Goal: Task Accomplishment & Management: Use online tool/utility

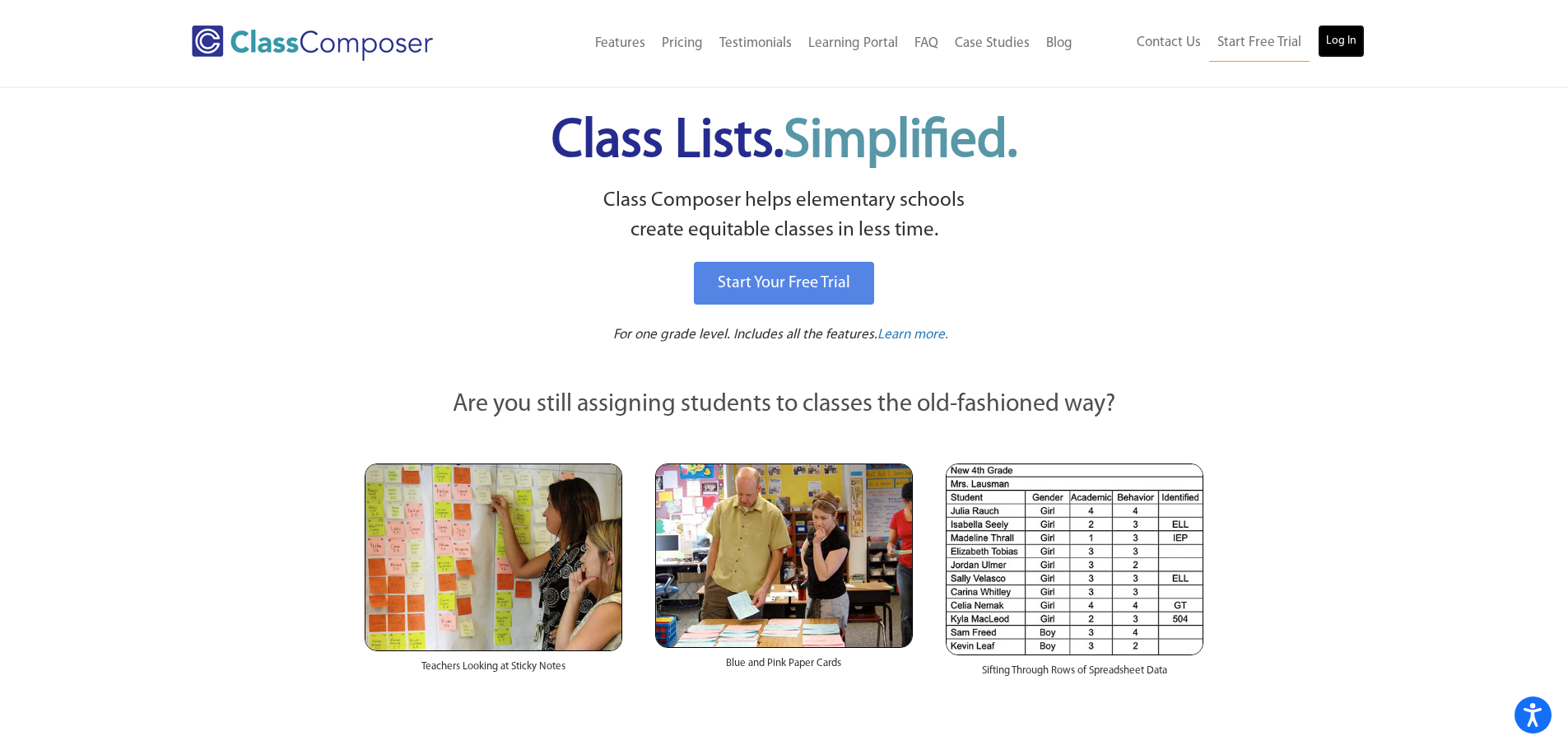
click at [1342, 36] on link "Log In" at bounding box center [1341, 41] width 46 height 33
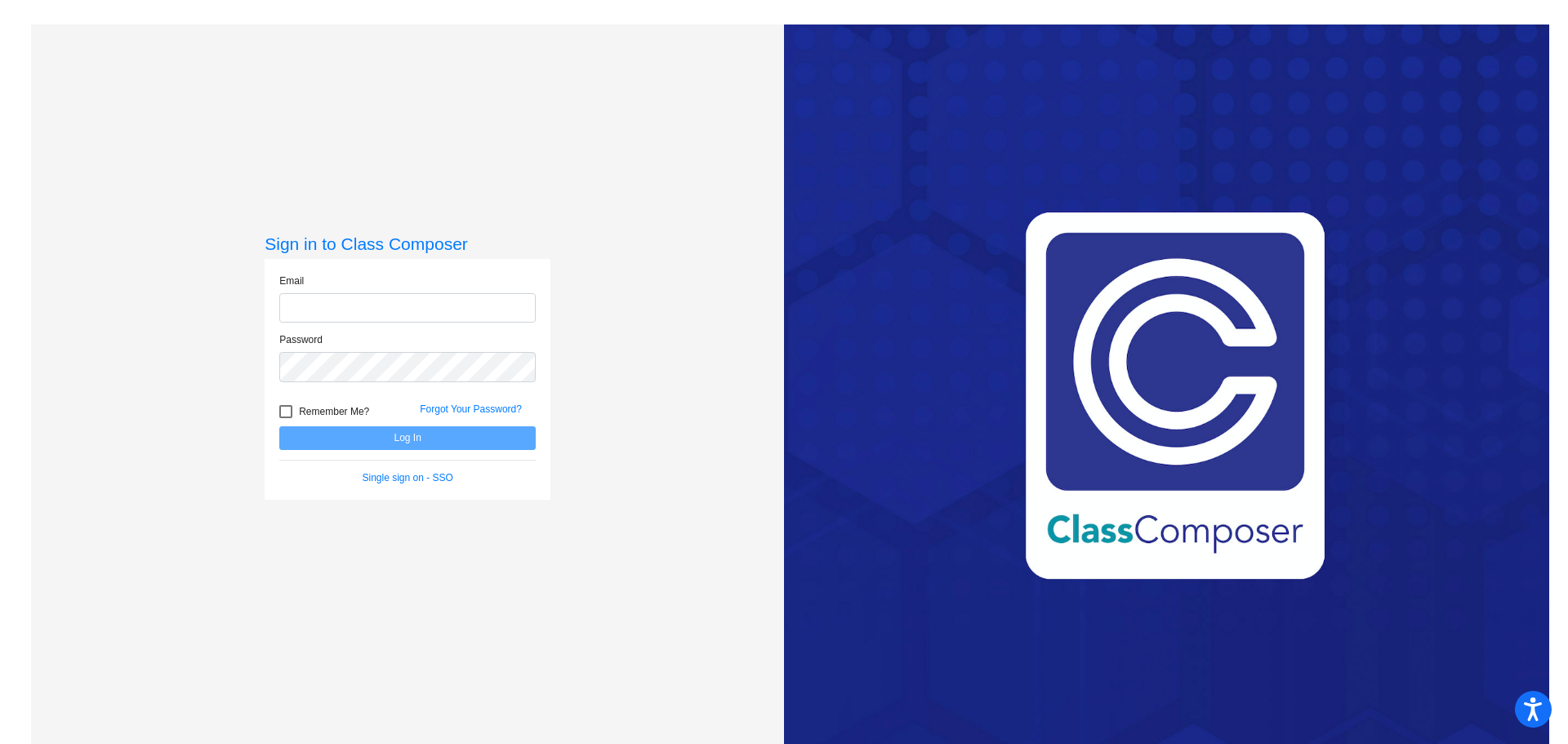
type input "[EMAIL_ADDRESS][DOMAIN_NAME]"
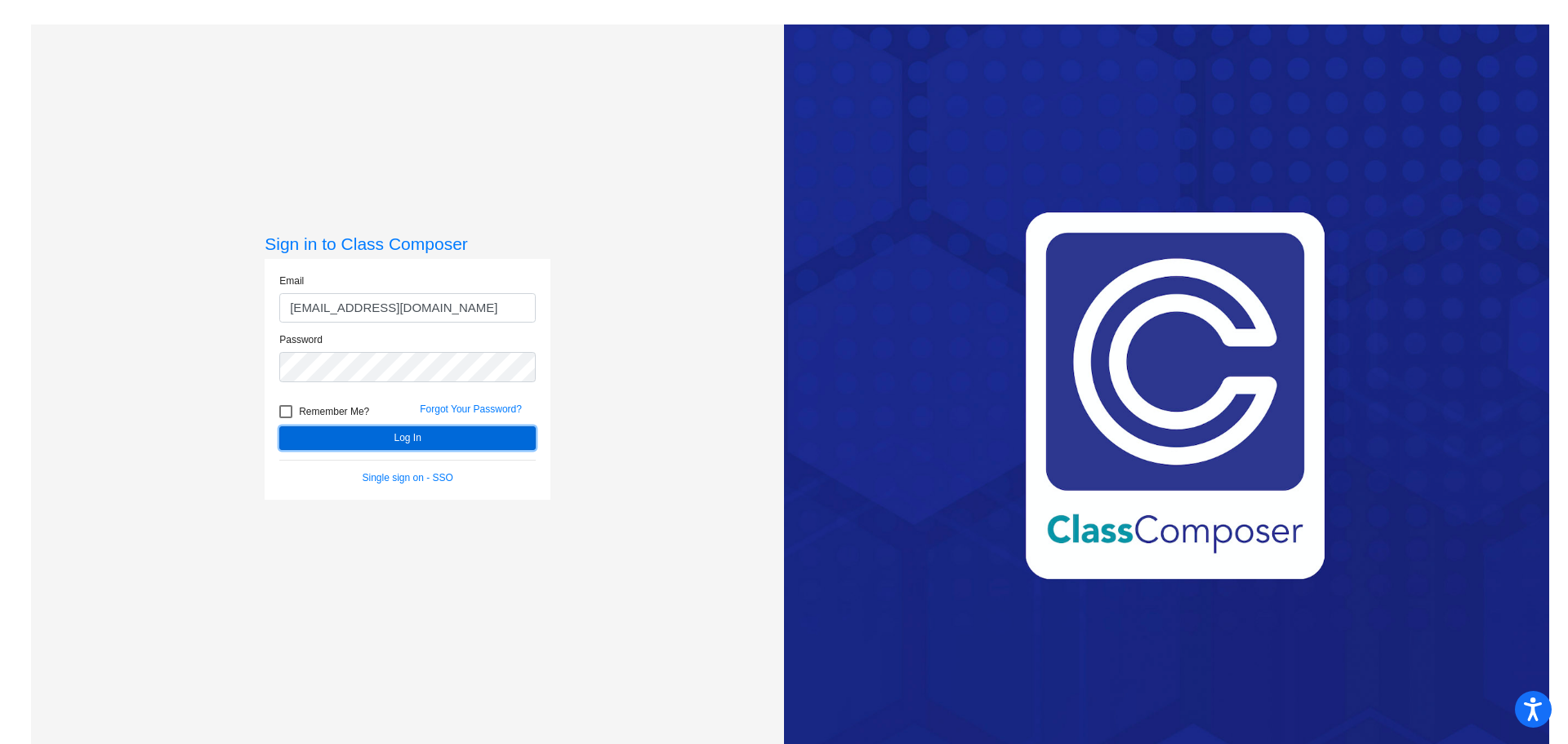
click at [436, 441] on button "Log In" at bounding box center [408, 438] width 257 height 23
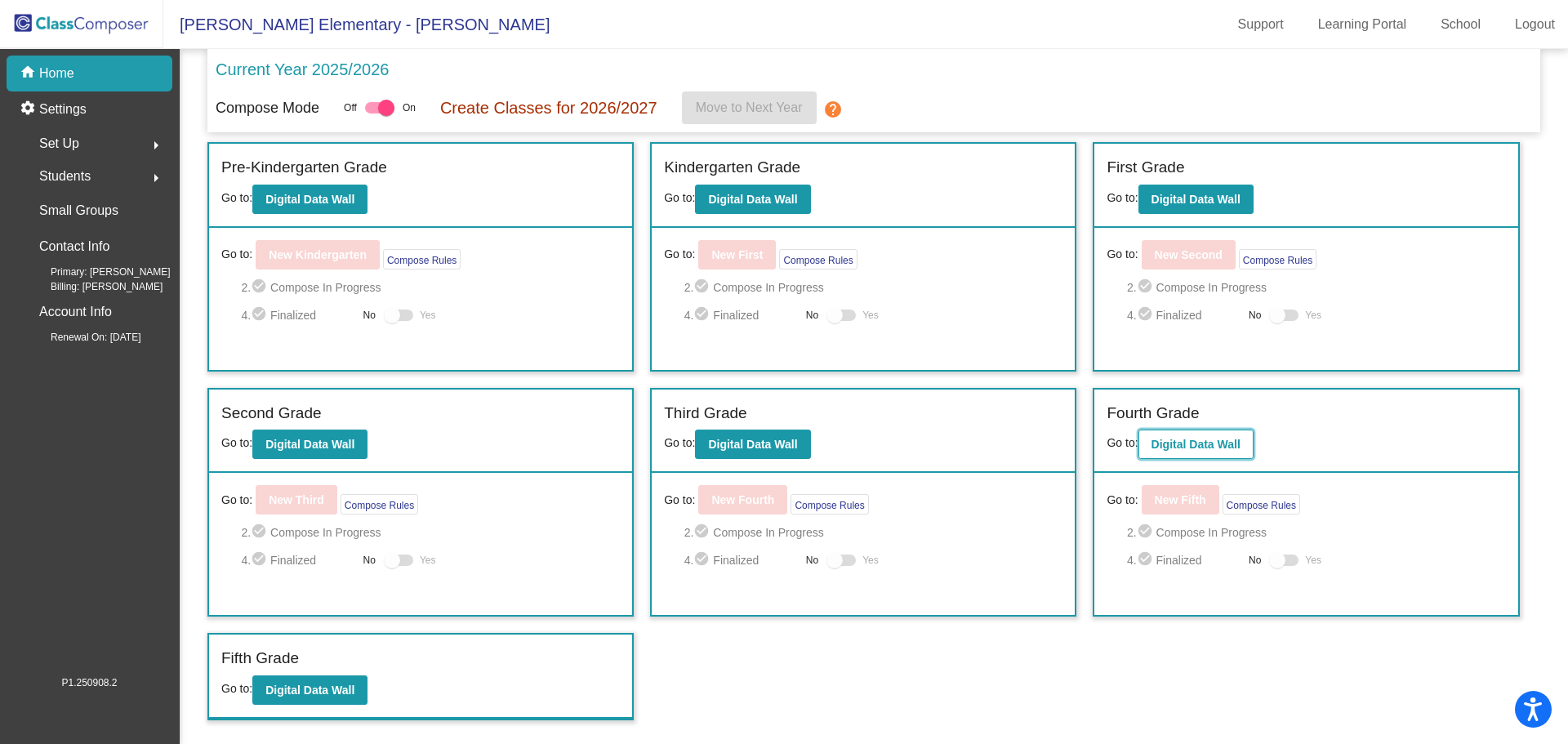
click at [1174, 449] on b "Digital Data Wall" at bounding box center [1196, 445] width 89 height 13
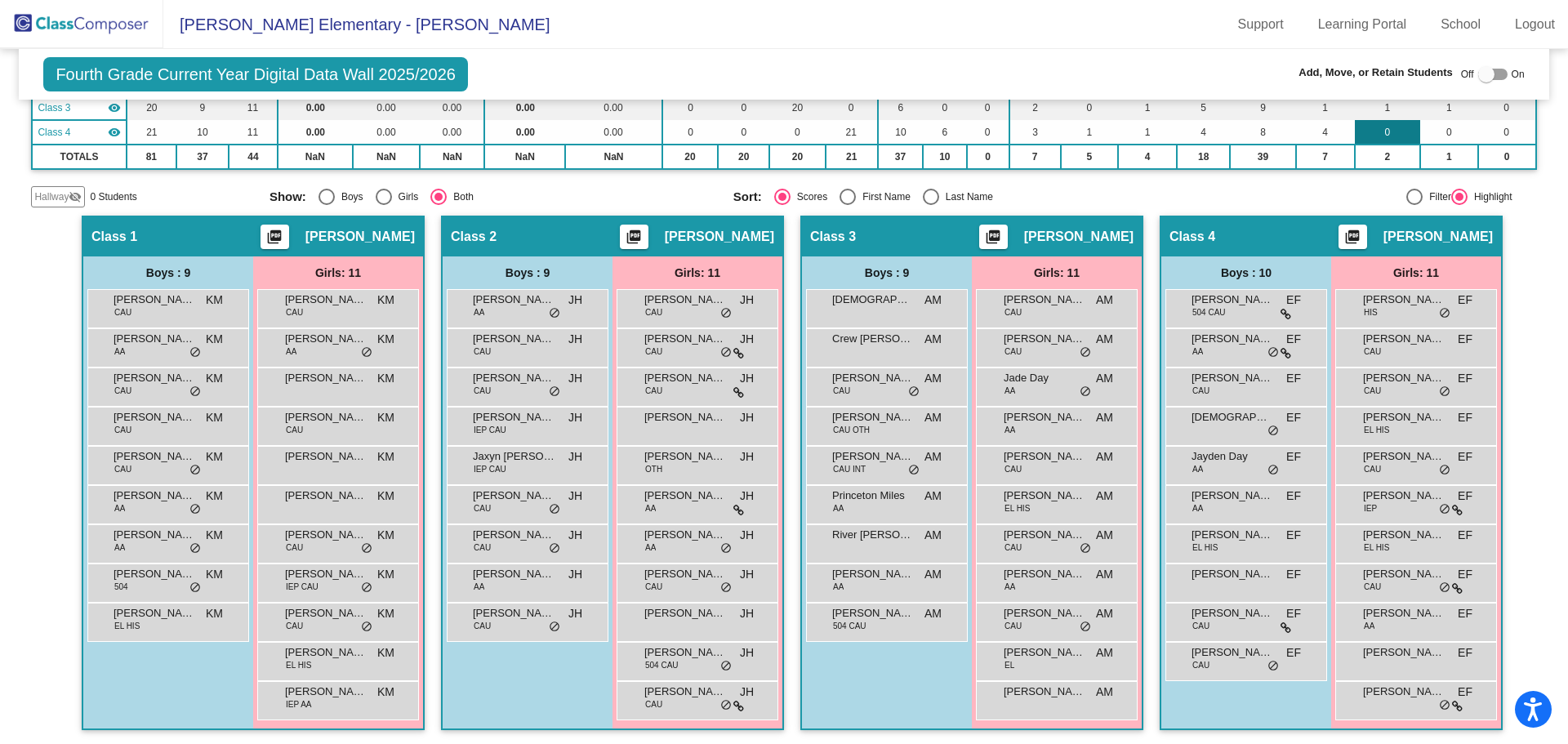
scroll to position [247, 0]
